Goal: Task Accomplishment & Management: Manage account settings

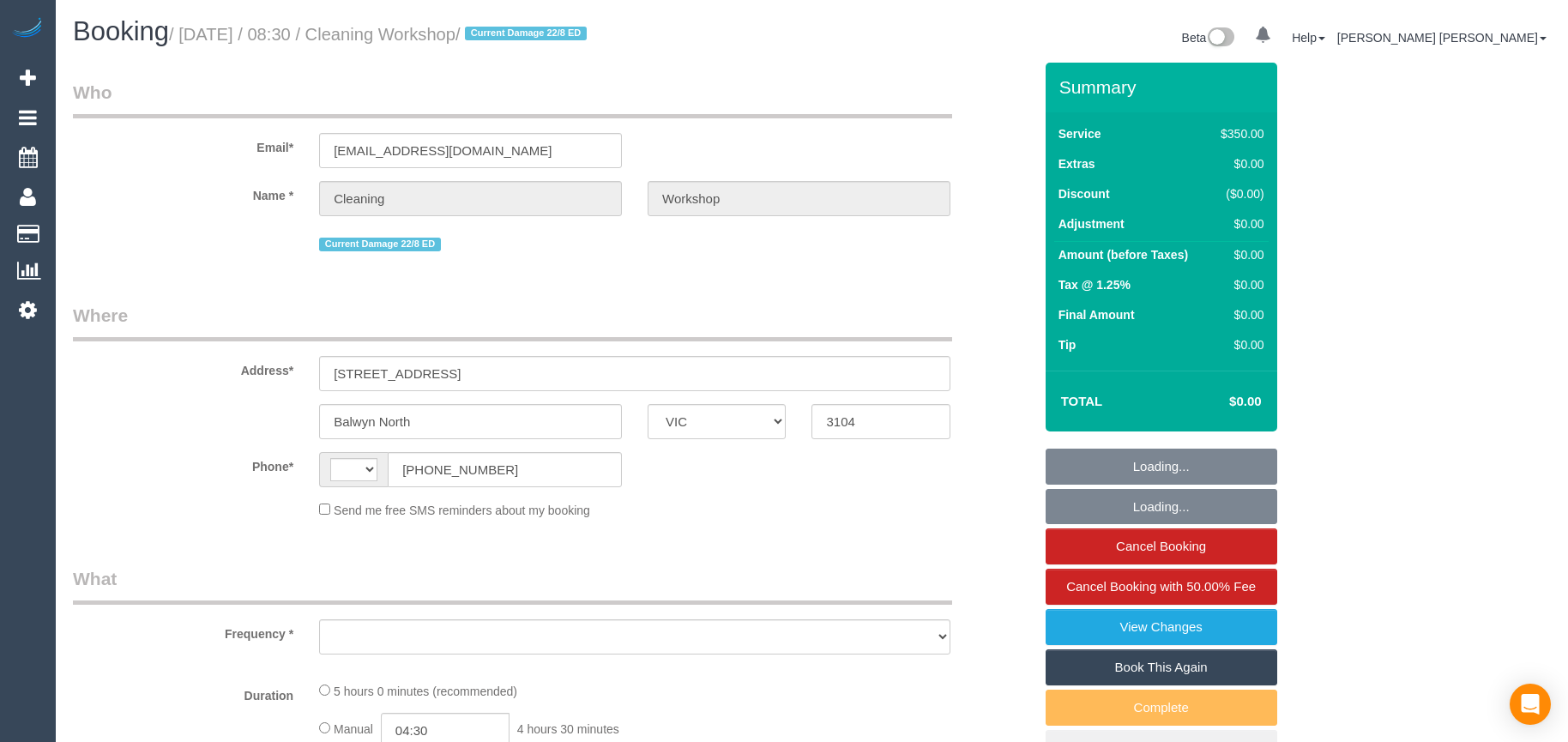
select select "VIC"
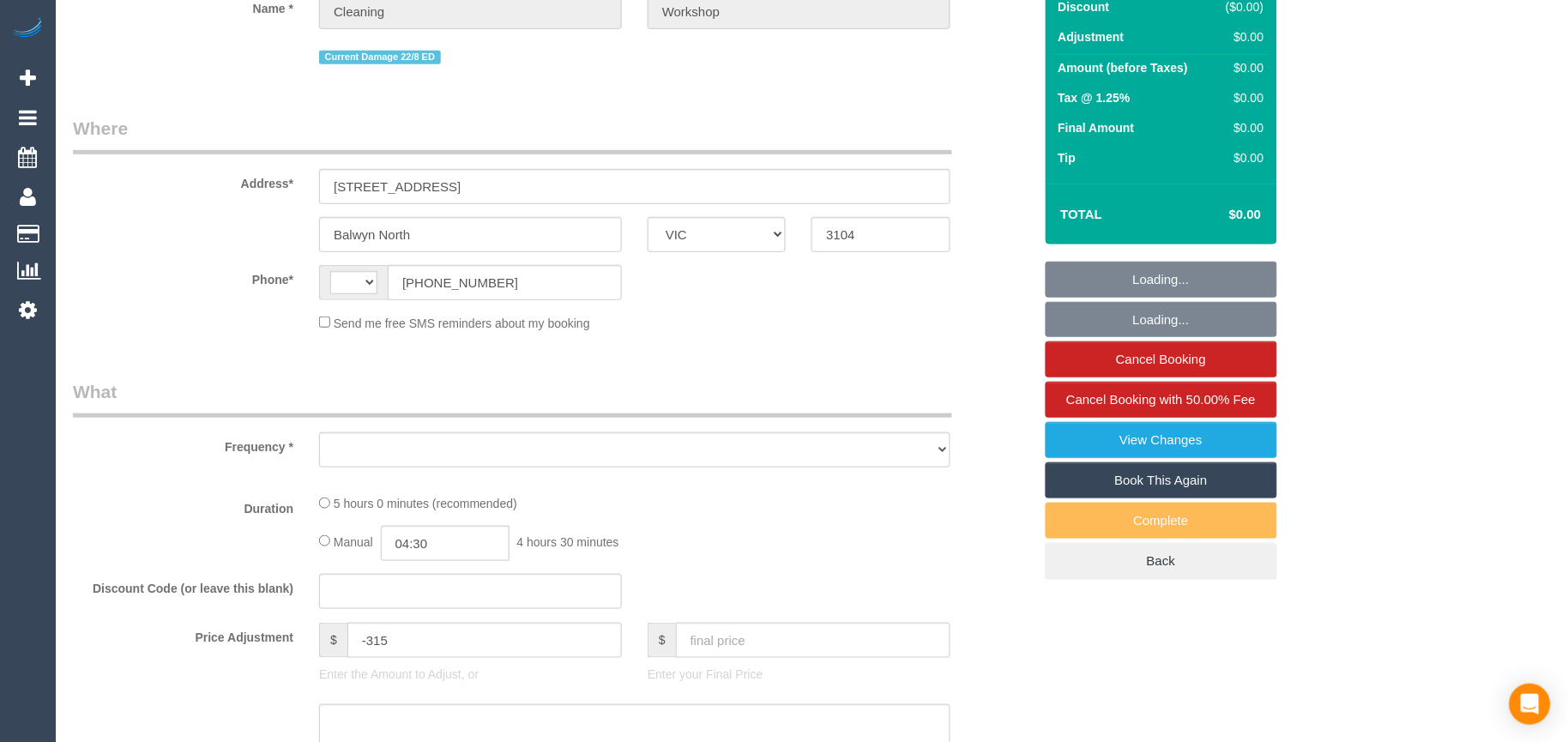
select select "object:278"
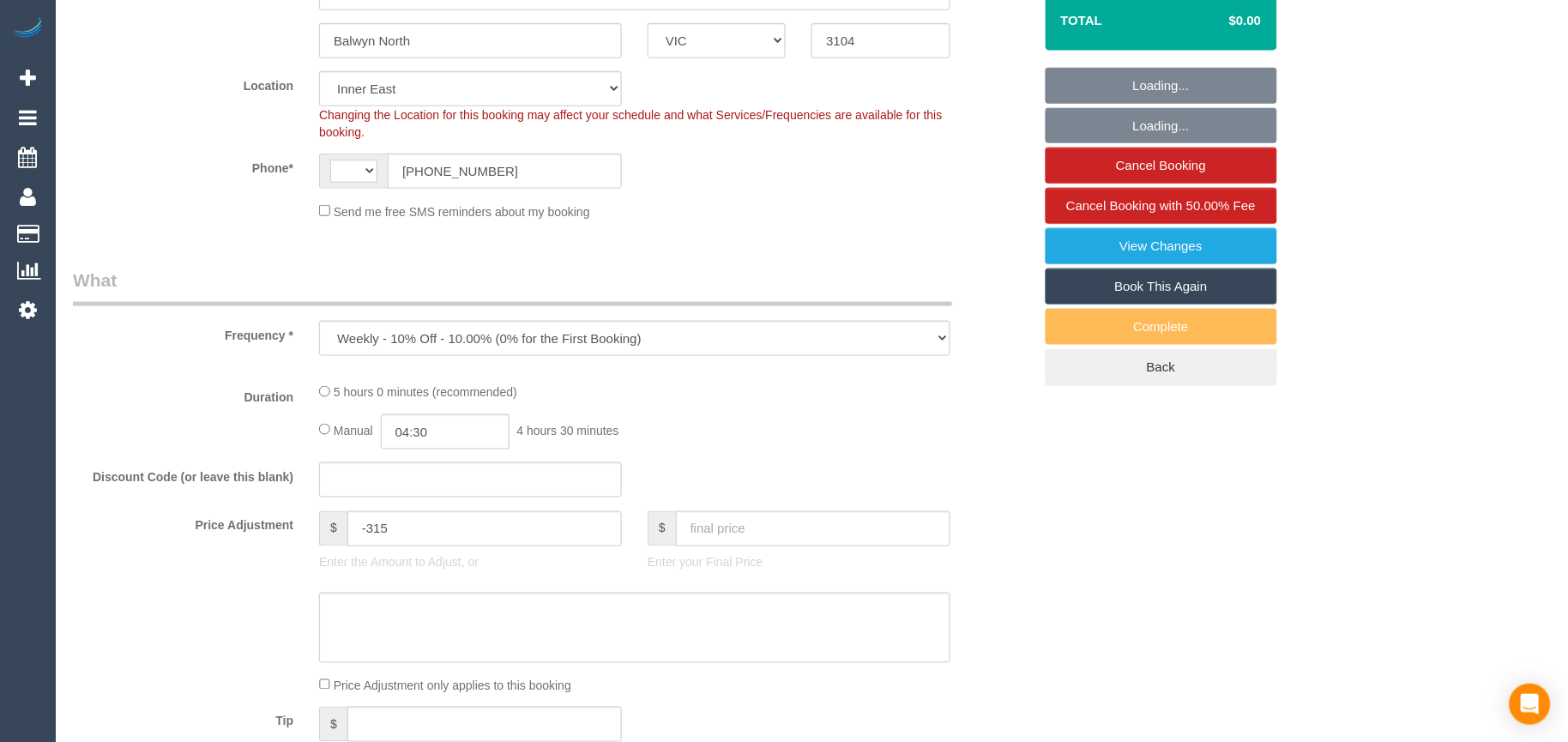
select select "string:AU"
select select "number:28"
select select "object:699"
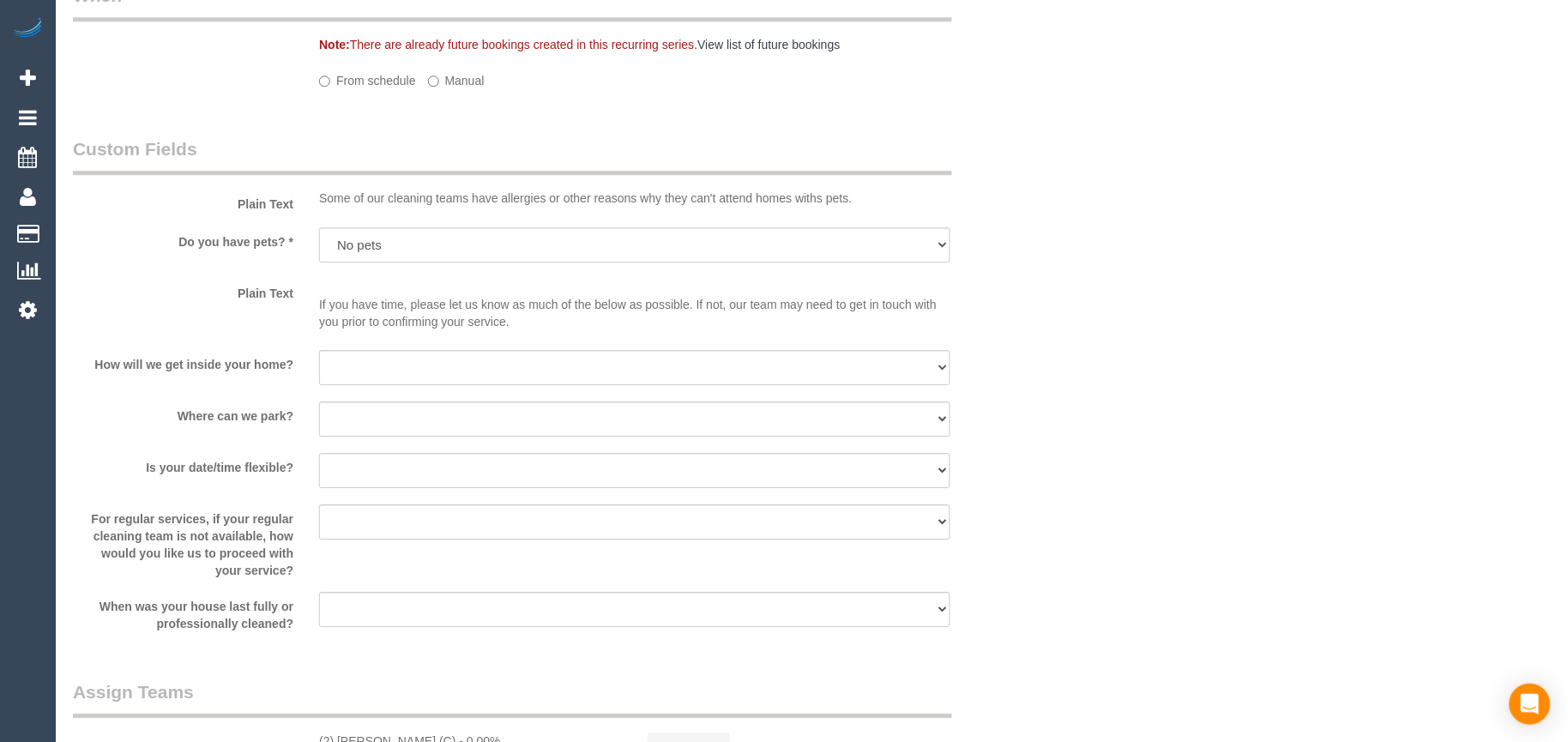
select select "300"
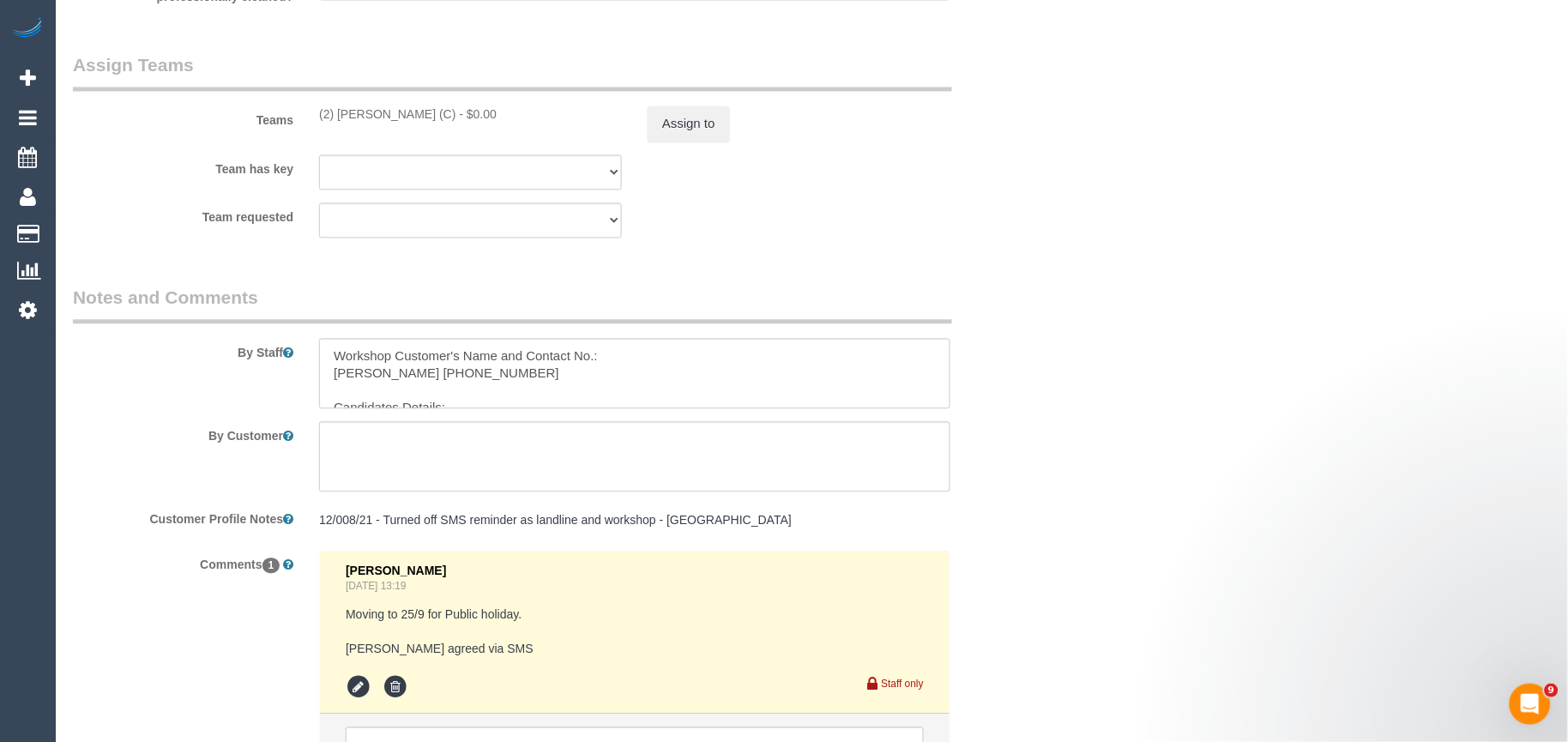
click at [511, 325] on legend "Notes and Comments" at bounding box center [512, 305] width 879 height 38
click at [503, 369] on textarea at bounding box center [635, 374] width 632 height 70
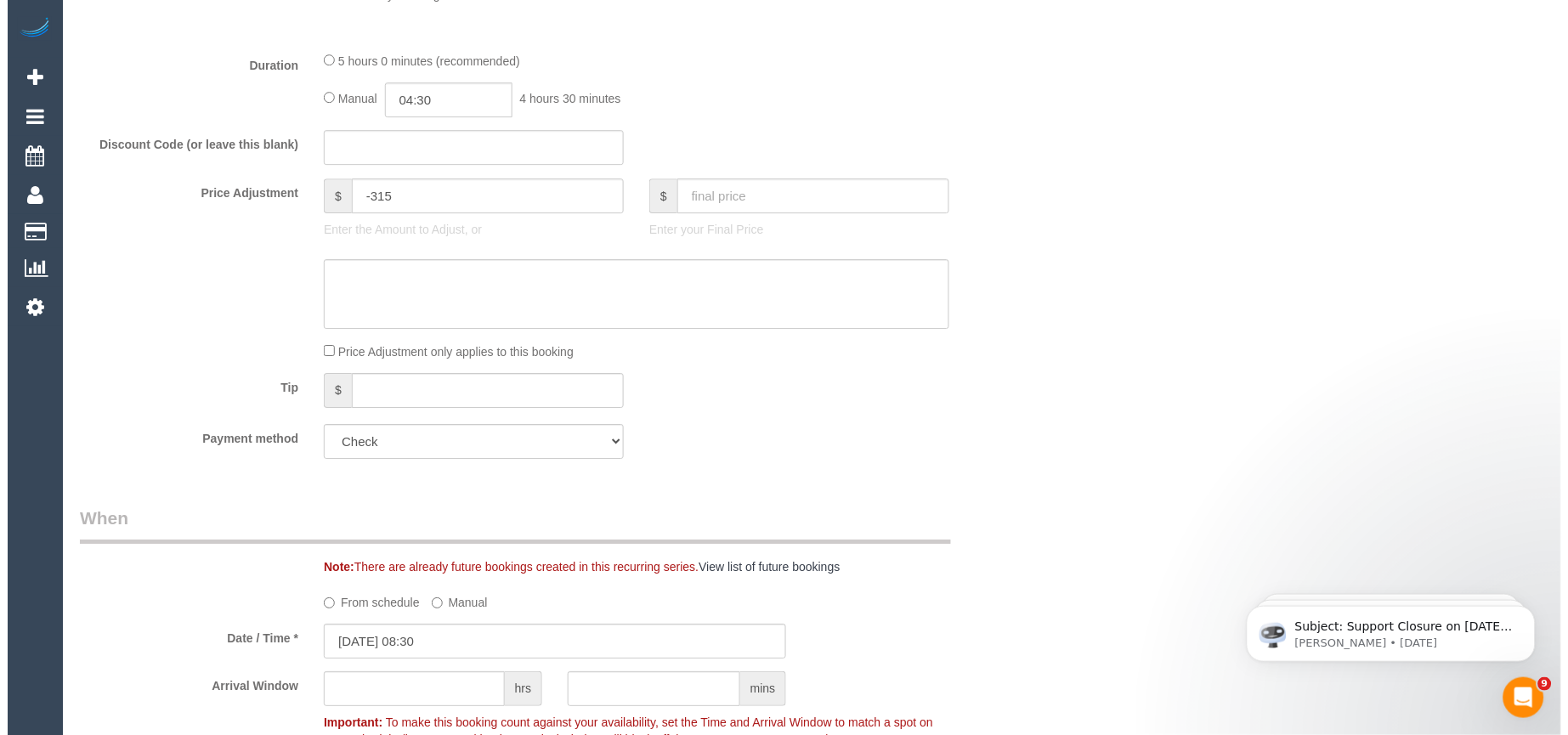
scroll to position [413, 0]
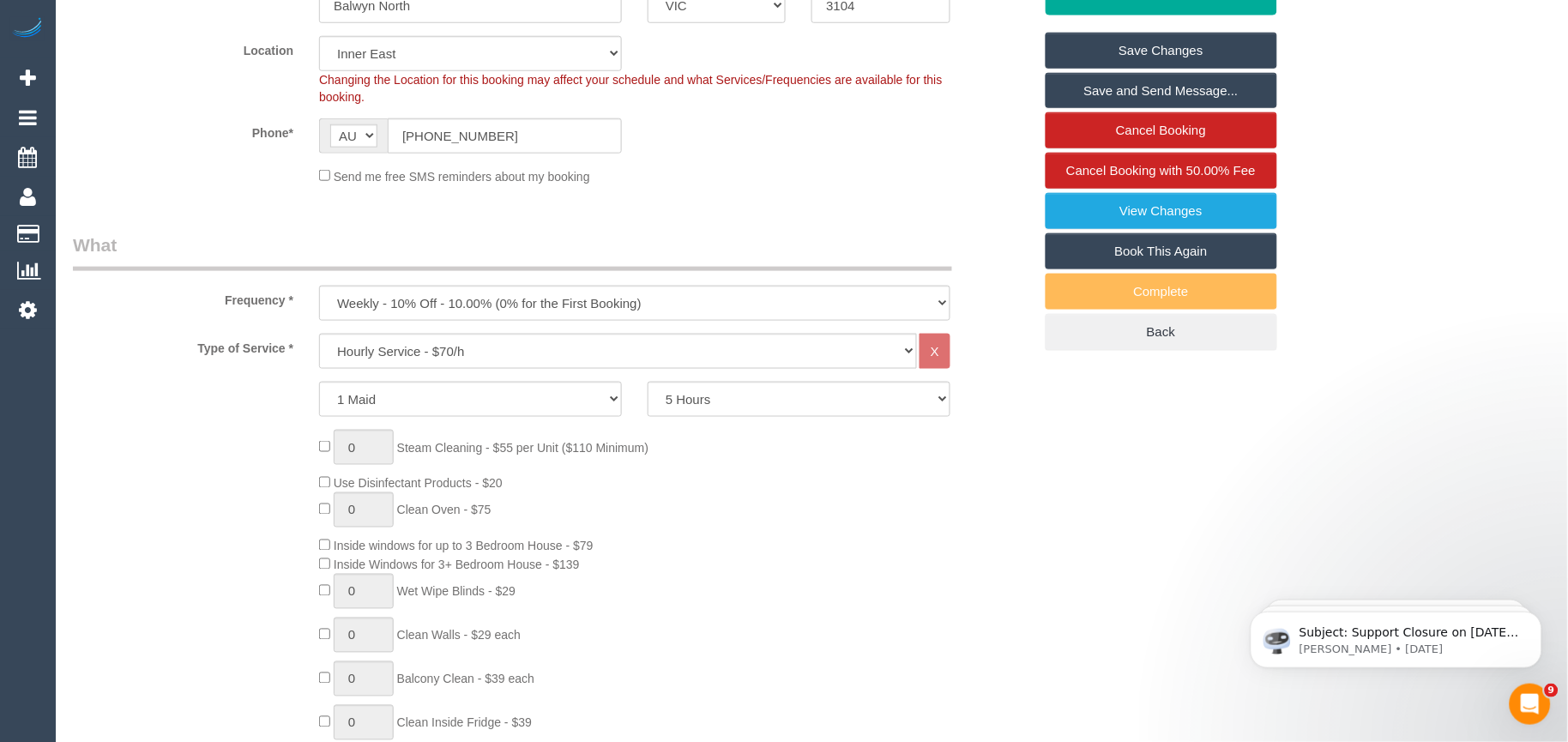
type textarea "Workshop Customer's Name and Contact No.: [PERSON_NAME] [PHONE_NUMBER] Candidat…"
click at [1157, 41] on link "Save Changes" at bounding box center [1161, 50] width 232 height 36
